Goal: Task Accomplishment & Management: Complete application form

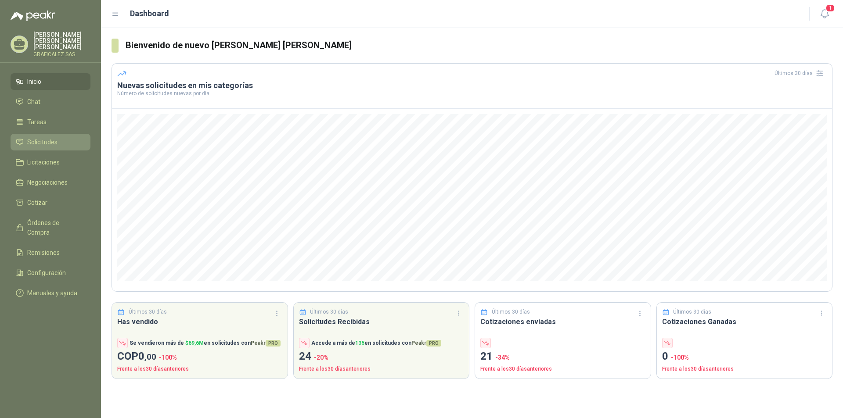
click at [50, 143] on span "Solicitudes" at bounding box center [42, 142] width 30 height 10
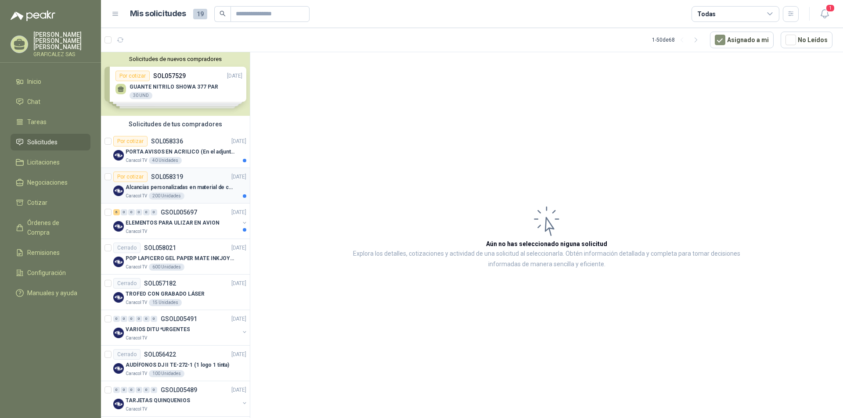
click at [192, 191] on p "Alcancías personalizadas en material de cerámica (VER ADJUNTO)" at bounding box center [180, 187] width 109 height 8
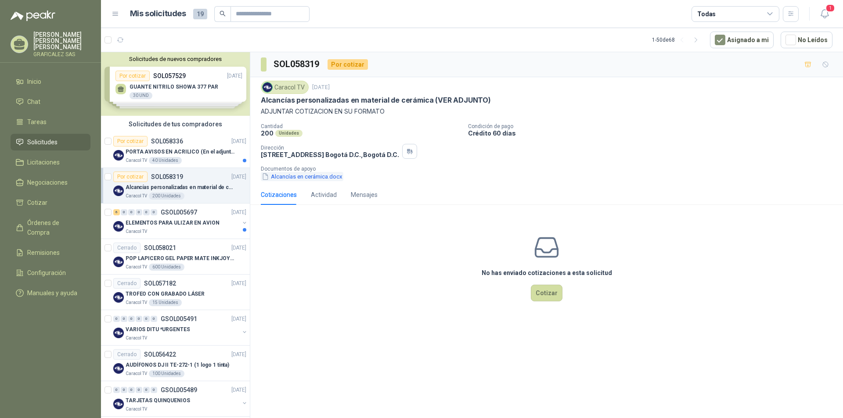
click at [301, 172] on button "Alcancías en cerámica.docx" at bounding box center [302, 176] width 83 height 9
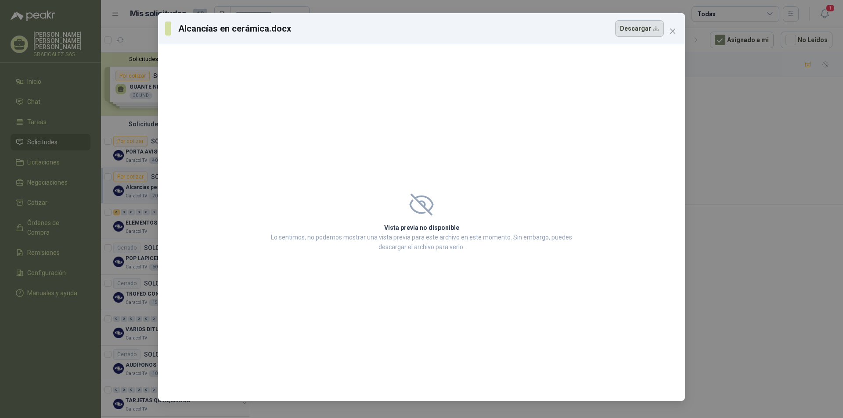
click at [638, 30] on button "Descargar" at bounding box center [639, 28] width 49 height 17
click at [642, 31] on button "Descargar" at bounding box center [639, 28] width 49 height 17
click at [676, 29] on span "Close" at bounding box center [672, 31] width 14 height 7
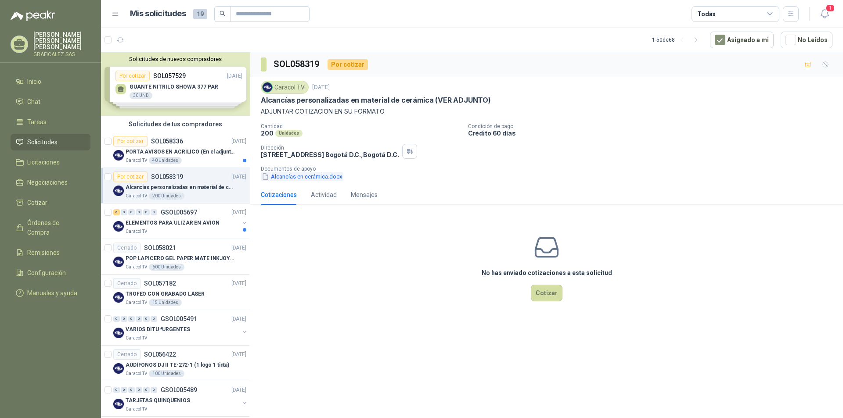
click at [291, 176] on button "Alcancías en cerámica.docx" at bounding box center [302, 176] width 83 height 9
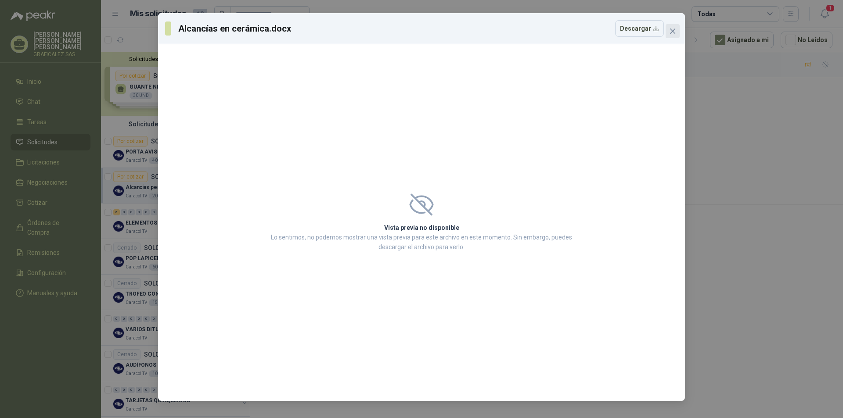
click at [671, 33] on icon "close" at bounding box center [672, 31] width 5 height 5
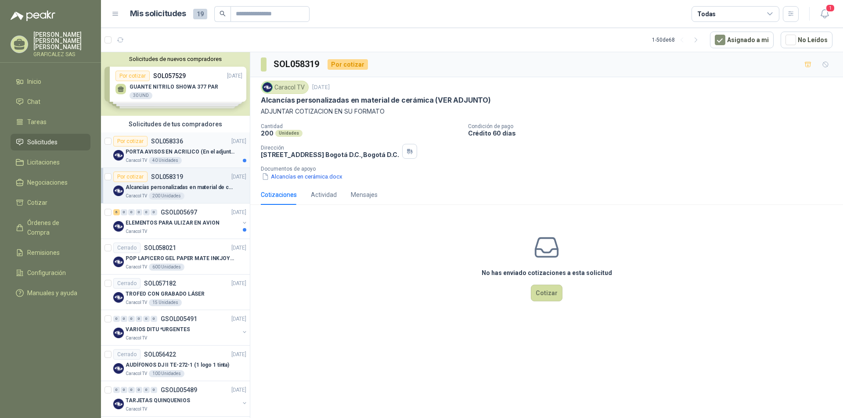
click at [200, 161] on div "Caracol TV 40 Unidades" at bounding box center [186, 160] width 121 height 7
click at [303, 182] on div "Caracol TV 2 oct, 2025 PORTA AVISOS EN ACRILICO (En el adjunto mas informacion)…" at bounding box center [546, 131] width 592 height 108
click at [306, 176] on button "BOLSILLO EN ACRILICO.docx" at bounding box center [303, 176] width 85 height 9
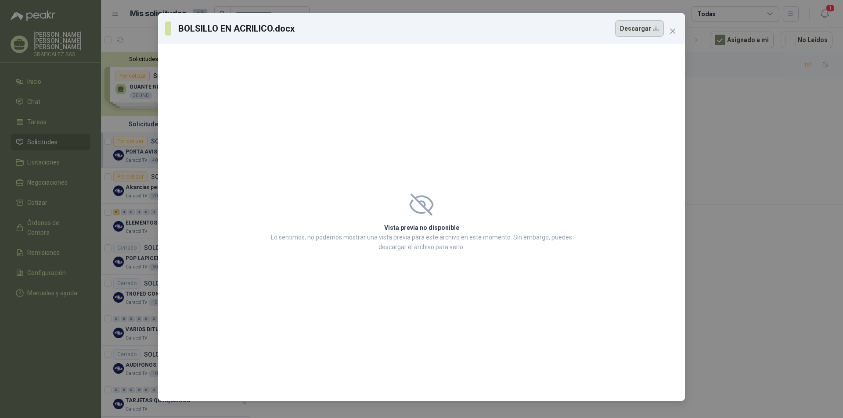
click at [644, 28] on button "Descargar" at bounding box center [639, 28] width 49 height 17
click at [675, 30] on icon "close" at bounding box center [672, 31] width 7 height 7
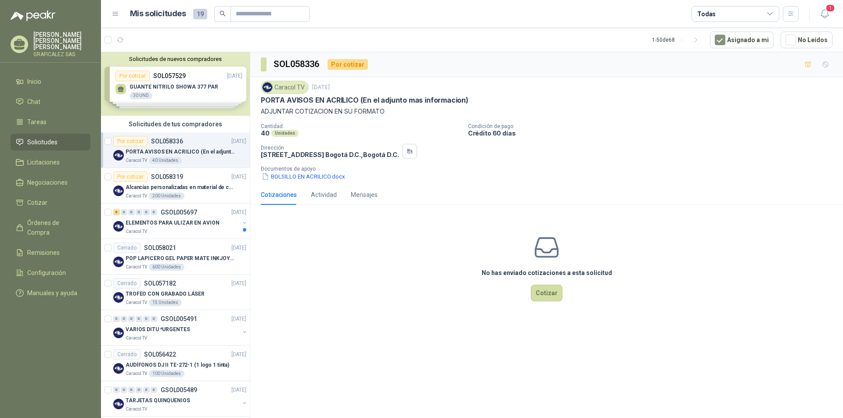
click at [201, 159] on div "Caracol TV 40 Unidades" at bounding box center [186, 160] width 121 height 7
click at [550, 292] on button "Cotizar" at bounding box center [547, 293] width 32 height 17
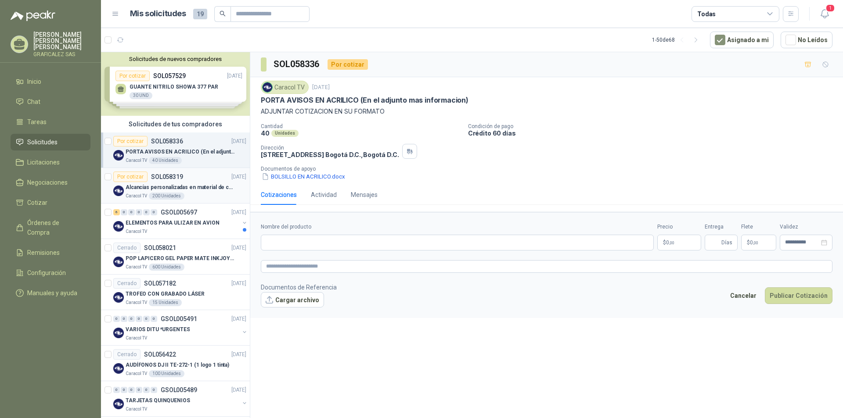
click at [205, 194] on div "Caracol TV 200 Unidades" at bounding box center [186, 196] width 121 height 7
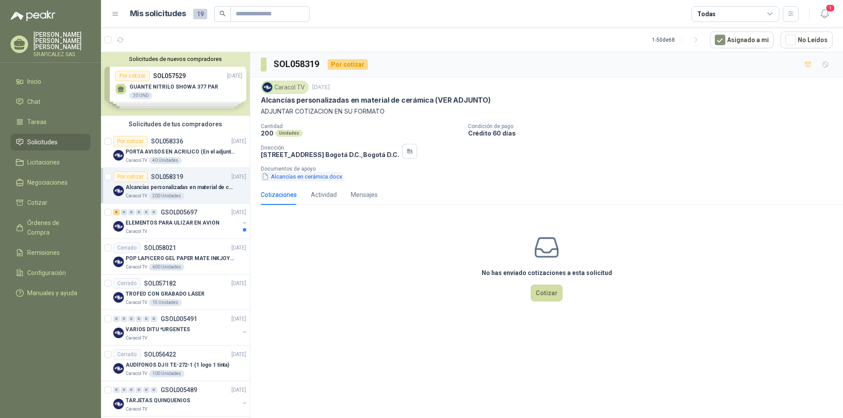
click at [291, 176] on button "Alcancías en cerámica.docx" at bounding box center [302, 176] width 83 height 9
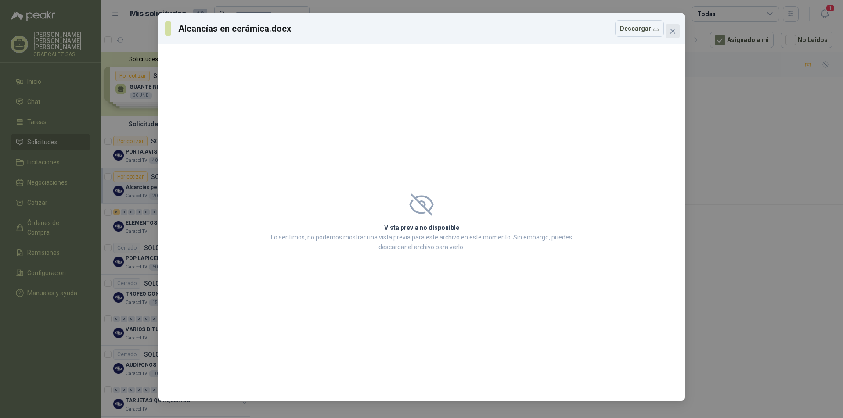
click at [672, 31] on icon "close" at bounding box center [672, 31] width 5 height 5
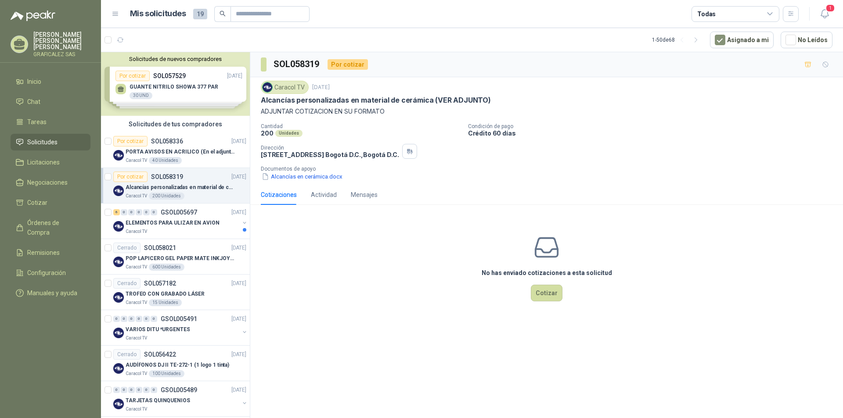
click at [179, 100] on div "Solicitudes de nuevos compradores Por cotizar SOL057529 25/09/25 GUANTE NITRILO…" at bounding box center [175, 84] width 149 height 64
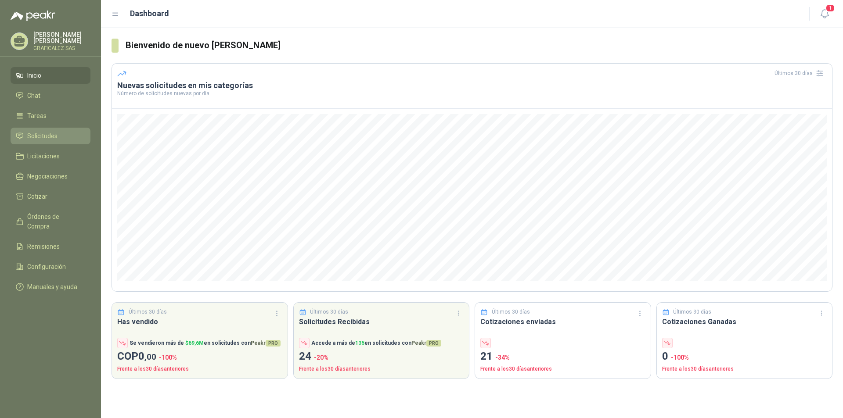
click at [60, 141] on li "Solicitudes" at bounding box center [50, 136] width 69 height 10
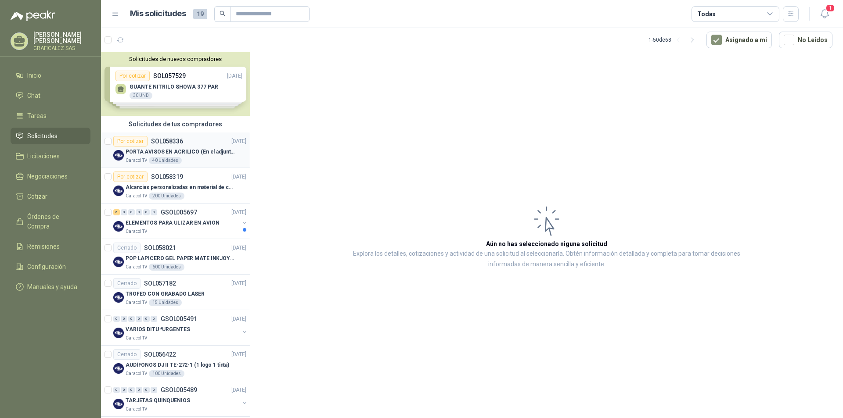
click at [196, 155] on p "PORTA AVISOS EN ACRILICO (En el adjunto mas informacion)" at bounding box center [180, 152] width 109 height 8
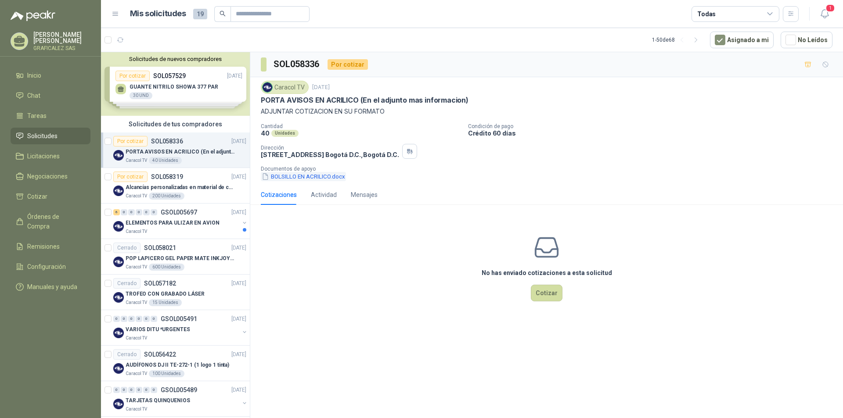
click at [319, 180] on button "BOLSILLO EN ACRILICO.docx" at bounding box center [303, 176] width 85 height 9
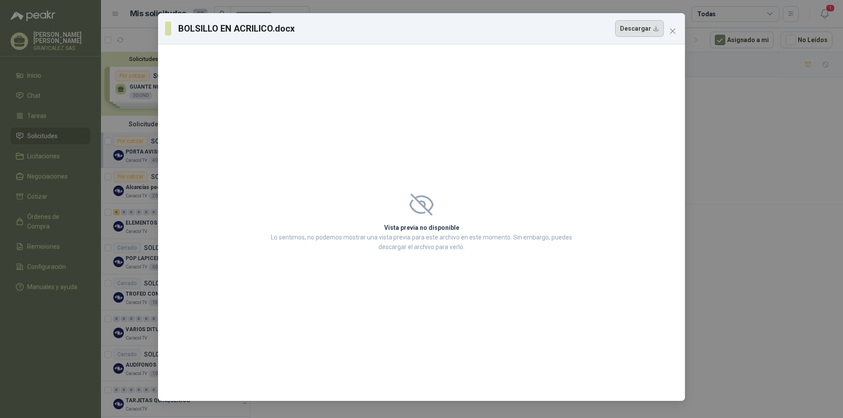
click at [636, 27] on button "Descargar" at bounding box center [639, 28] width 49 height 17
click at [673, 27] on button "Close" at bounding box center [672, 31] width 14 height 14
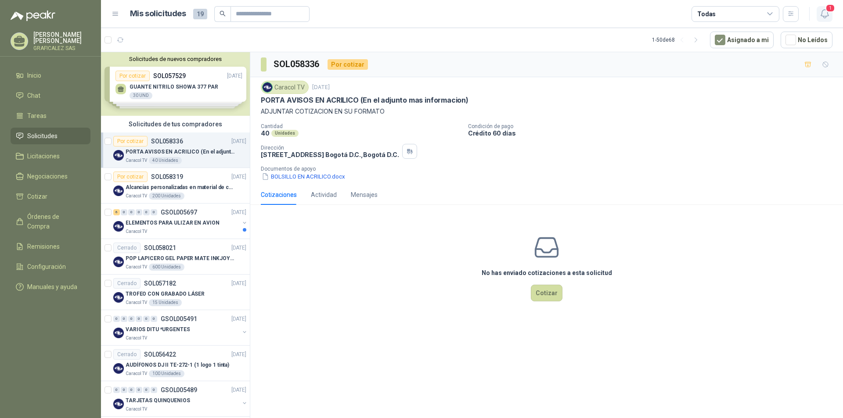
click at [821, 14] on icon "button" at bounding box center [823, 14] width 7 height 8
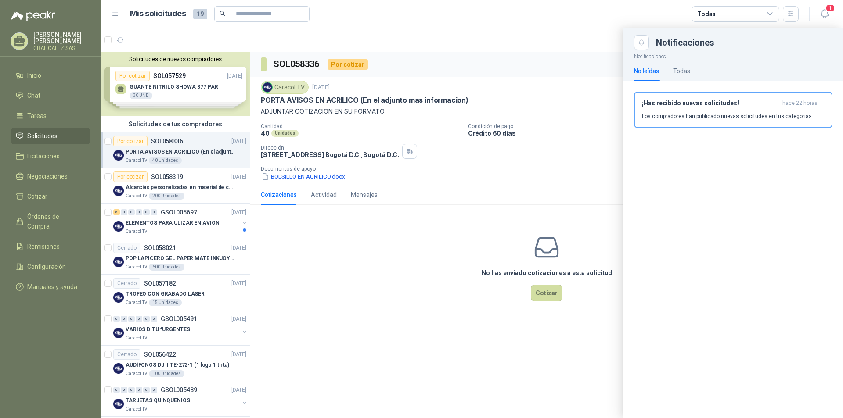
click at [192, 84] on div at bounding box center [472, 223] width 742 height 390
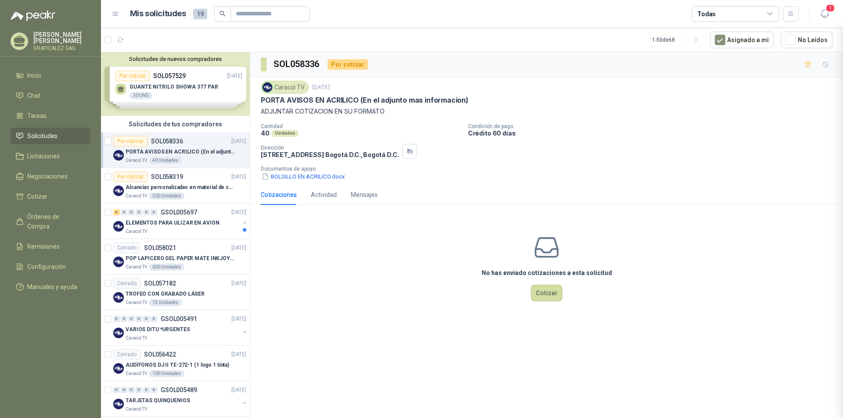
click at [189, 100] on div at bounding box center [472, 223] width 742 height 390
click at [825, 15] on icon "button" at bounding box center [824, 13] width 11 height 11
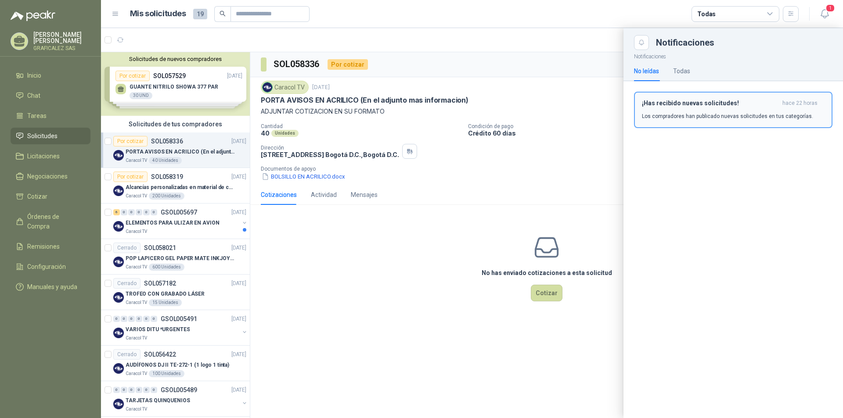
click at [783, 110] on div "¡Has recibido nuevas solicitudes! hace 22 horas Los compradores han publicado n…" at bounding box center [733, 110] width 183 height 21
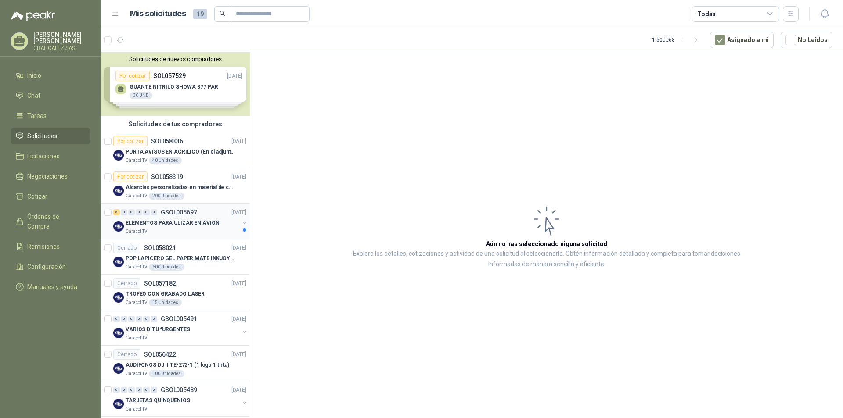
click at [178, 233] on div "Caracol TV" at bounding box center [183, 231] width 114 height 7
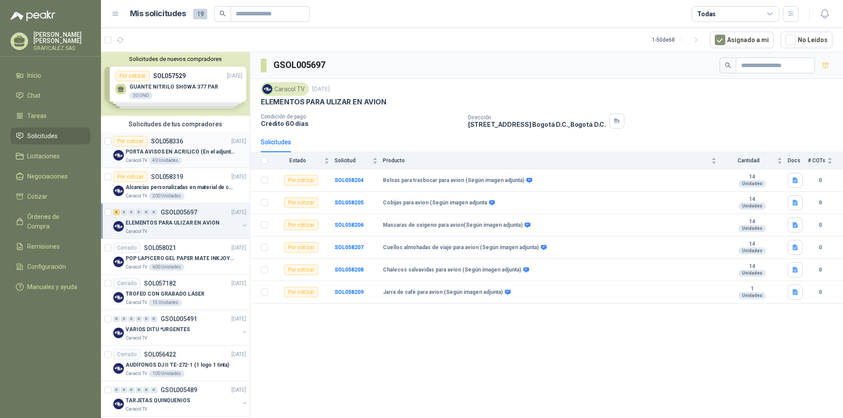
click at [205, 162] on div "Caracol TV 40 Unidades" at bounding box center [186, 160] width 121 height 7
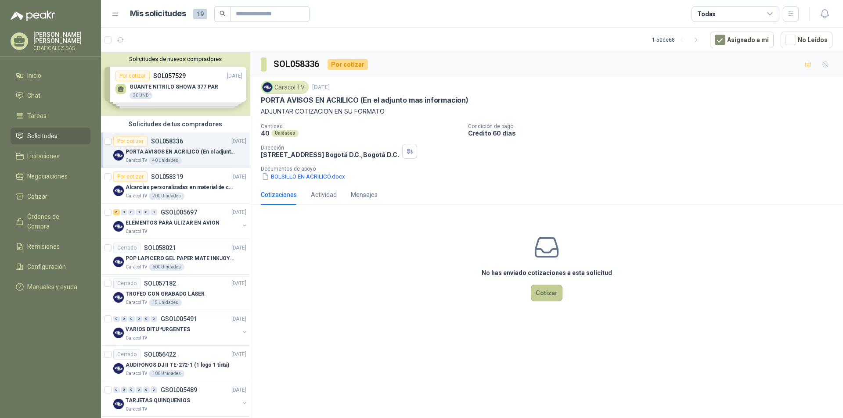
click at [546, 296] on button "Cotizar" at bounding box center [547, 293] width 32 height 17
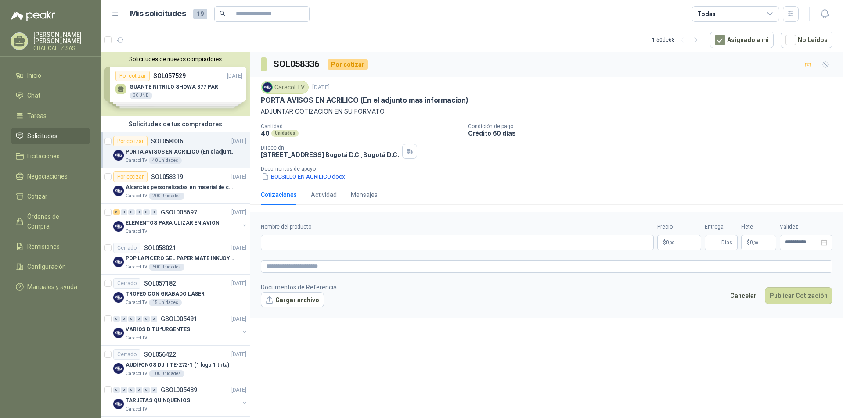
drag, startPoint x: 262, startPoint y: 100, endPoint x: 358, endPoint y: 94, distance: 96.7
click at [358, 94] on div "Caracol TV 2 oct, 2025 PORTA AVISOS EN ACRILICO (En el adjunto mas informacion)…" at bounding box center [546, 99] width 571 height 36
copy span
click at [280, 241] on input "Nombre del producto" at bounding box center [457, 243] width 393 height 16
click at [287, 238] on input "Nombre del producto" at bounding box center [457, 243] width 393 height 16
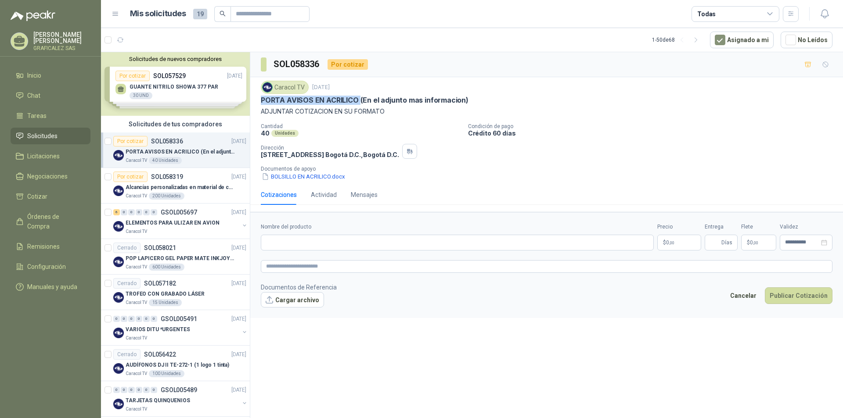
drag, startPoint x: 261, startPoint y: 97, endPoint x: 359, endPoint y: 97, distance: 97.9
click at [359, 97] on p "PORTA AVISOS EN ACRILICO (En el adjunto mas informacion)" at bounding box center [365, 100] width 208 height 9
copy p "PORTA AVISOS EN ACRILICO"
click at [283, 238] on input "Nombre del producto" at bounding box center [457, 243] width 393 height 16
paste input "**********"
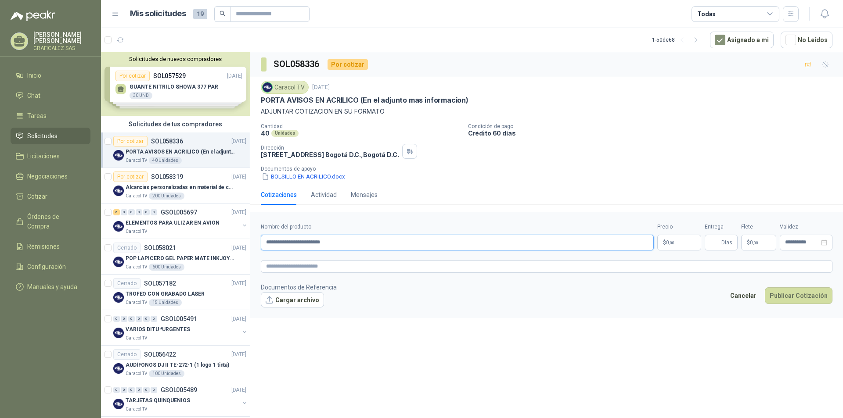
type input "**********"
click at [470, 324] on div "**********" at bounding box center [546, 236] width 592 height 369
click at [675, 244] on p "$ 0 ,00" at bounding box center [679, 243] width 44 height 16
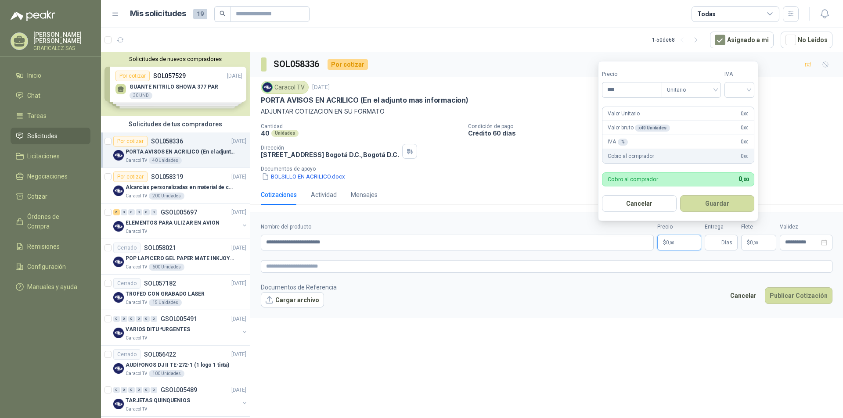
click at [620, 317] on form "**********" at bounding box center [546, 265] width 592 height 106
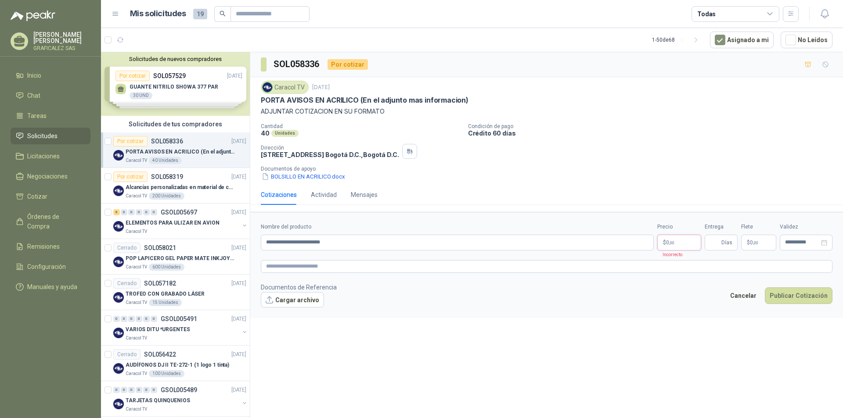
click at [677, 238] on p "$ 0 ,00" at bounding box center [679, 243] width 44 height 16
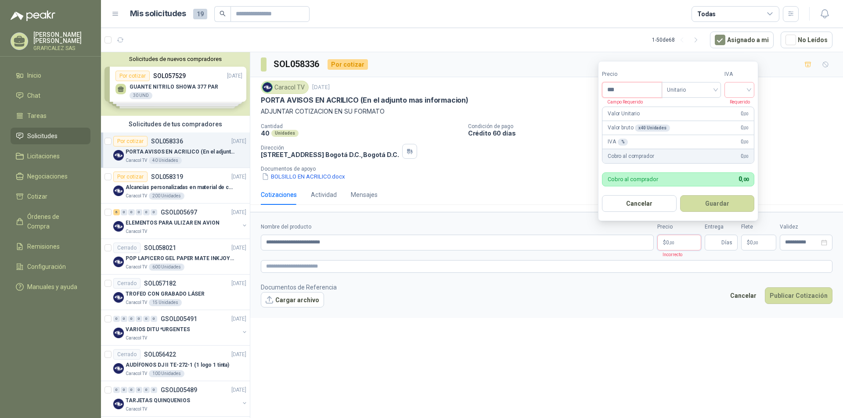
click at [623, 91] on input "***" at bounding box center [631, 90] width 59 height 15
type input "********"
click at [680, 195] on button "Guardar" at bounding box center [717, 203] width 75 height 17
click at [749, 88] on input "search" at bounding box center [738, 89] width 19 height 13
click at [736, 105] on div "19%" at bounding box center [741, 108] width 16 height 10
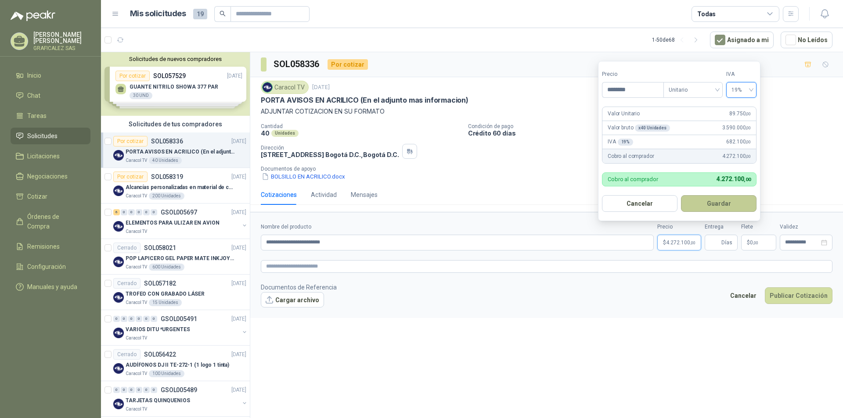
click at [704, 205] on button "Guardar" at bounding box center [718, 203] width 75 height 17
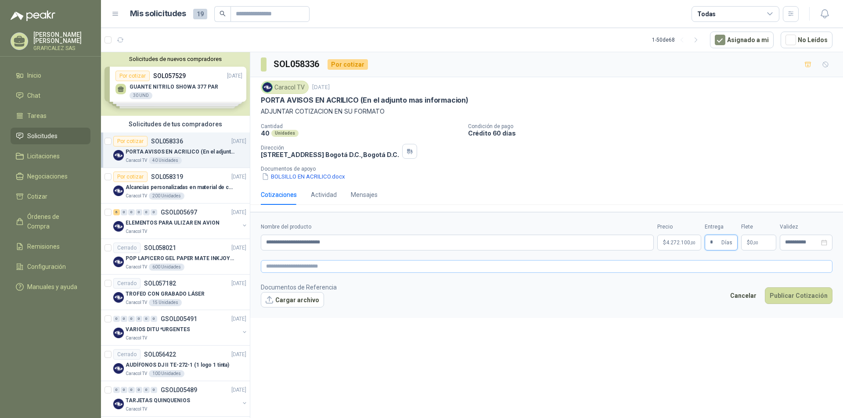
type input "*"
click at [294, 265] on textarea at bounding box center [546, 266] width 571 height 13
click at [282, 263] on textarea at bounding box center [546, 266] width 571 height 13
paste textarea "**********"
type textarea "**********"
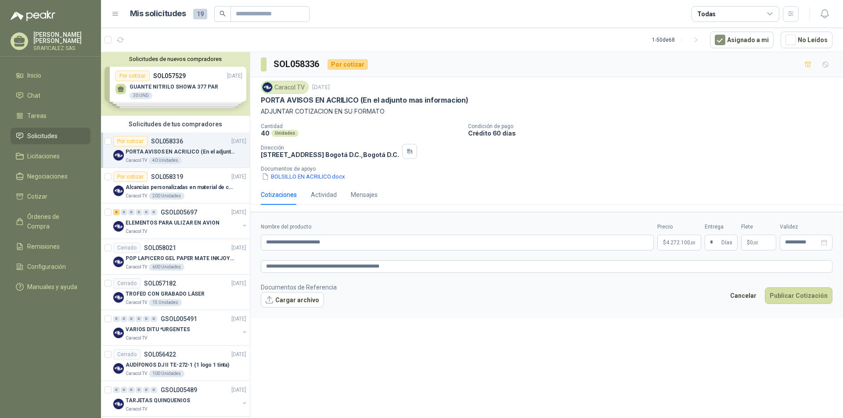
click at [399, 300] on footer "Documentos de Referencia Cargar archivo Cancelar Publicar Cotización" at bounding box center [546, 295] width 571 height 25
type textarea "**********"
click at [481, 294] on footer "Documentos de Referencia Cargar archivo Cancelar Publicar Cotización" at bounding box center [546, 295] width 571 height 25
drag, startPoint x: 670, startPoint y: 249, endPoint x: 673, endPoint y: 244, distance: 6.5
click at [671, 248] on p "$ 4.272.100 ,00" at bounding box center [679, 243] width 44 height 16
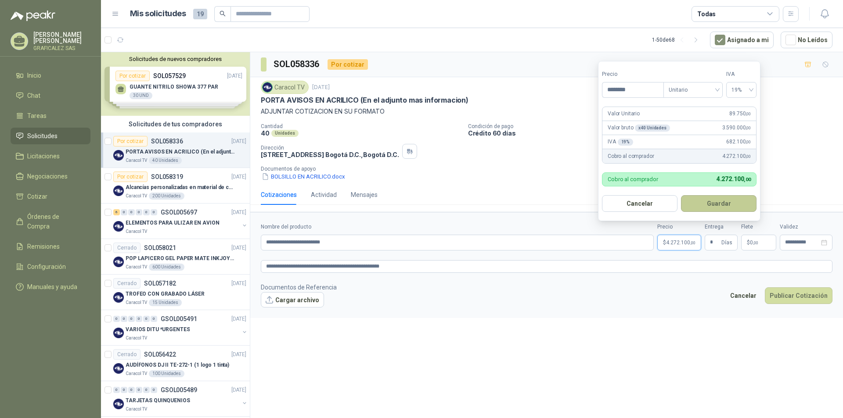
click at [706, 206] on button "Guardar" at bounding box center [718, 203] width 75 height 17
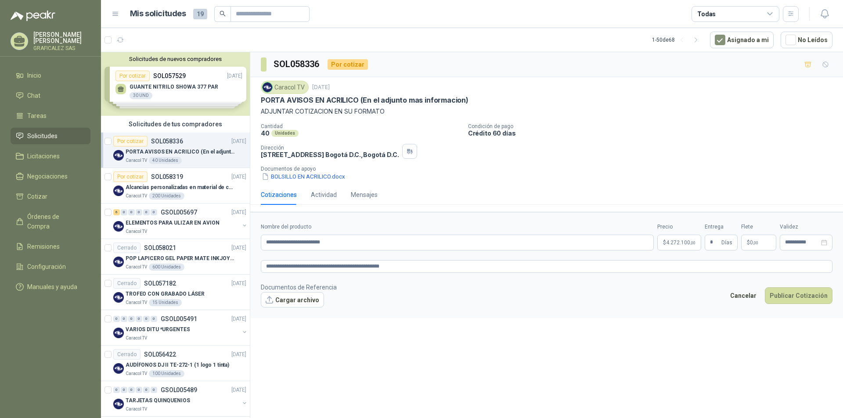
click at [285, 291] on p "Documentos de Referencia" at bounding box center [299, 288] width 76 height 10
click at [291, 303] on button "Cargar archivo" at bounding box center [292, 300] width 63 height 16
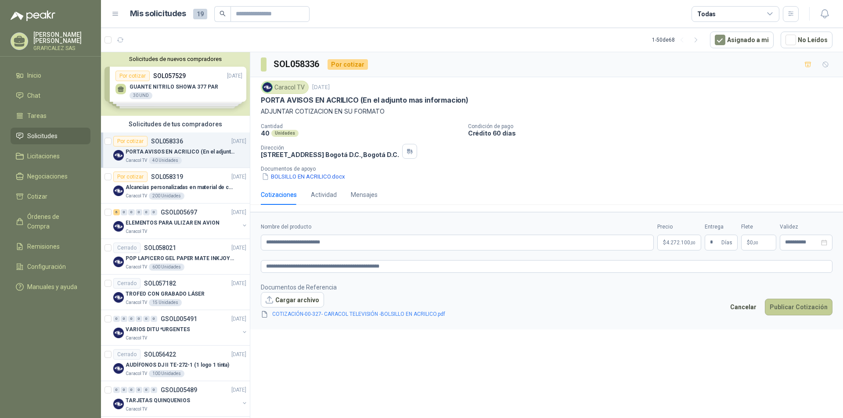
click at [807, 305] on button "Publicar Cotización" at bounding box center [799, 307] width 68 height 17
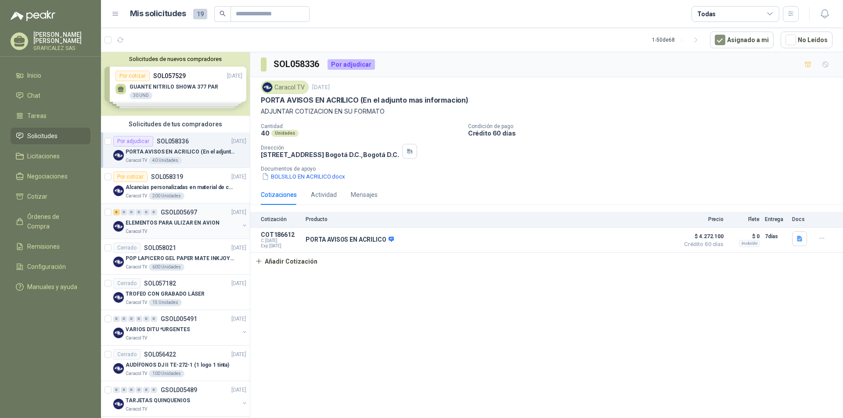
click at [200, 232] on div "Caracol TV" at bounding box center [183, 231] width 114 height 7
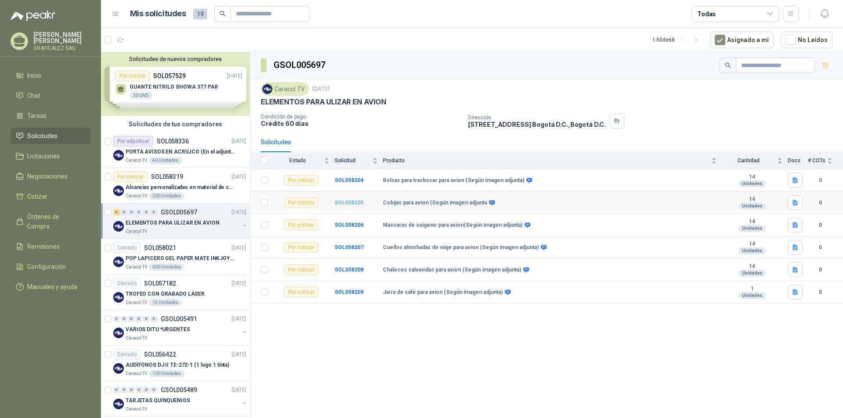
click at [355, 205] on b "SOL058205" at bounding box center [348, 203] width 29 height 6
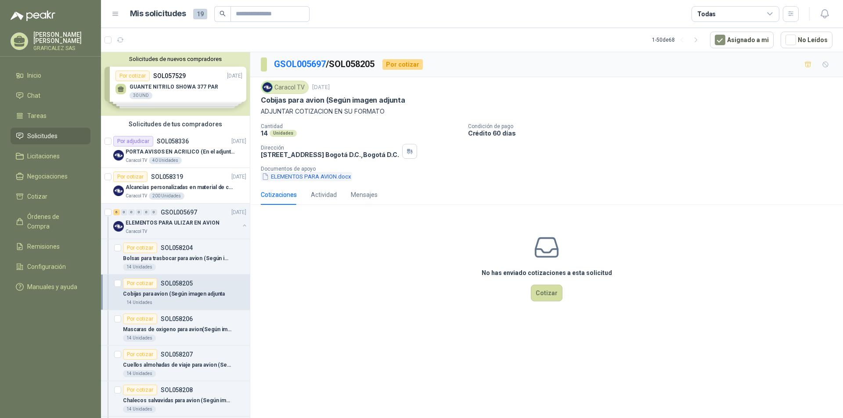
click at [303, 177] on button "ELEMENTOS PARA AVION.docx" at bounding box center [306, 176] width 91 height 9
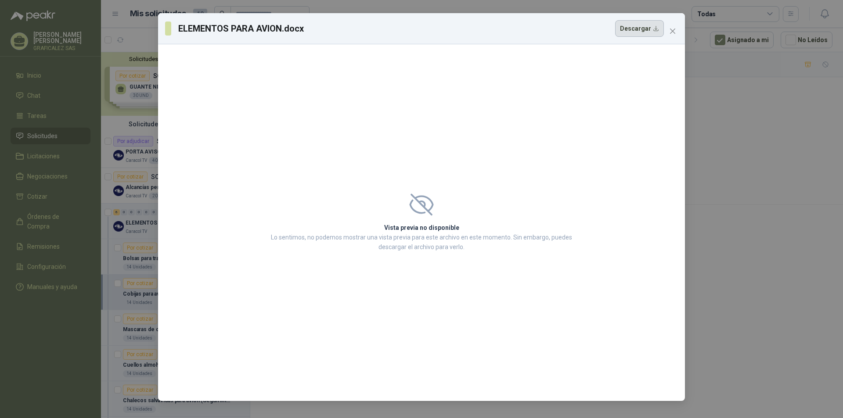
click at [633, 32] on button "Descargar" at bounding box center [639, 28] width 49 height 17
click at [669, 30] on span "Close" at bounding box center [672, 31] width 14 height 7
